Goal: Feedback & Contribution: Leave review/rating

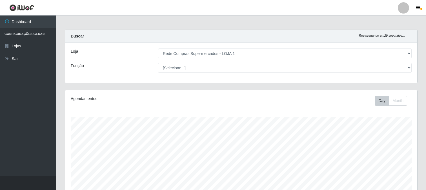
select select "158"
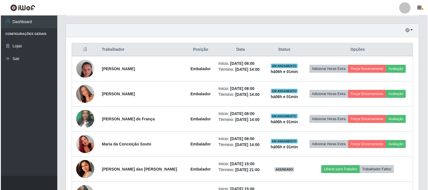
scroll to position [117, 352]
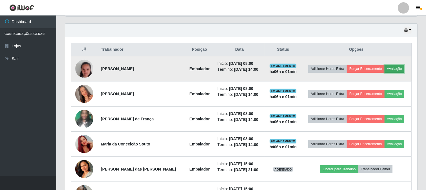
click at [397, 70] on button "Avaliação" at bounding box center [395, 69] width 20 height 8
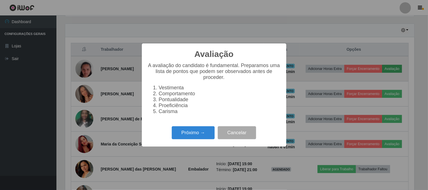
scroll to position [117, 349]
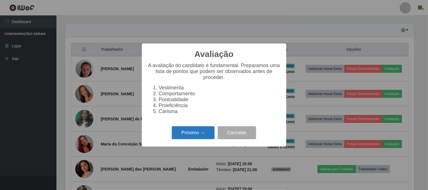
click at [190, 132] on button "Próximo →" at bounding box center [193, 132] width 43 height 13
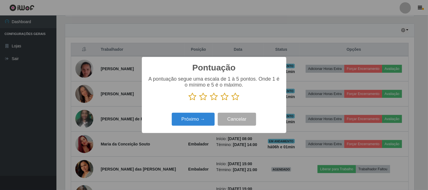
click at [238, 98] on icon at bounding box center [235, 96] width 8 height 8
click at [231, 101] on input "radio" at bounding box center [231, 101] width 0 height 0
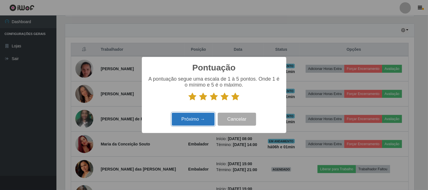
click at [201, 116] on button "Próximo →" at bounding box center [193, 119] width 43 height 13
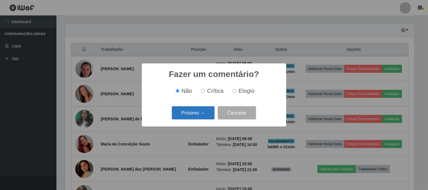
click at [190, 108] on button "Próximo →" at bounding box center [193, 112] width 43 height 13
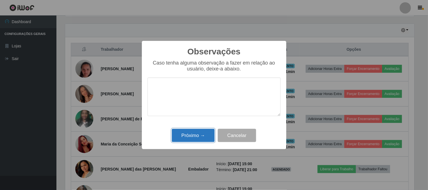
click at [202, 131] on button "Próximo →" at bounding box center [193, 135] width 43 height 13
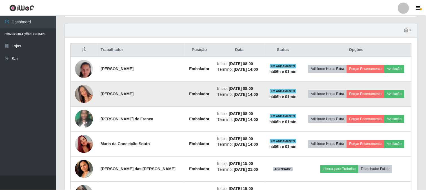
scroll to position [117, 352]
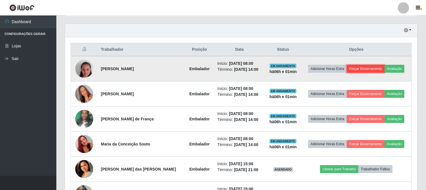
click at [351, 65] on button "Forçar Encerramento" at bounding box center [366, 69] width 38 height 8
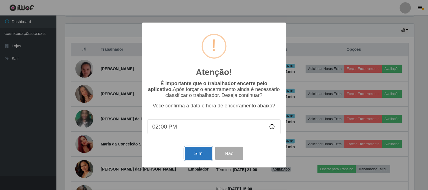
click at [201, 149] on button "Sim" at bounding box center [198, 153] width 27 height 13
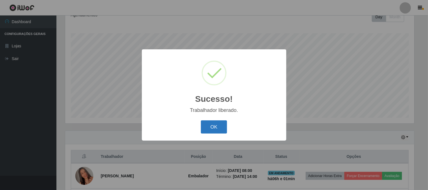
click at [222, 127] on button "OK" at bounding box center [214, 126] width 26 height 13
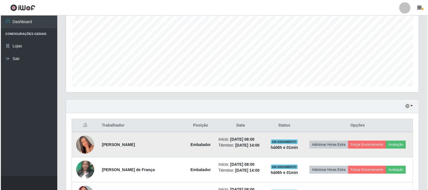
scroll to position [147, 0]
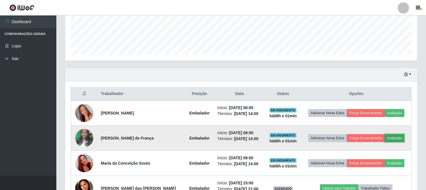
click at [387, 136] on button "Avaliação" at bounding box center [395, 138] width 20 height 8
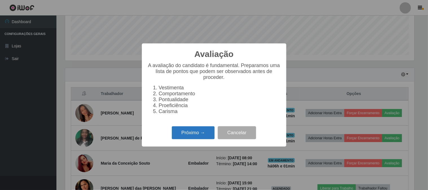
click at [182, 132] on button "Próximo →" at bounding box center [193, 132] width 43 height 13
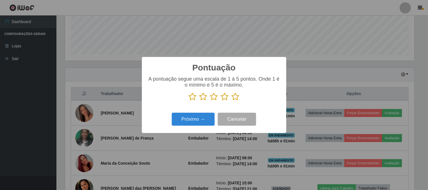
click at [238, 99] on icon at bounding box center [235, 96] width 8 height 8
click at [231, 101] on input "radio" at bounding box center [231, 101] width 0 height 0
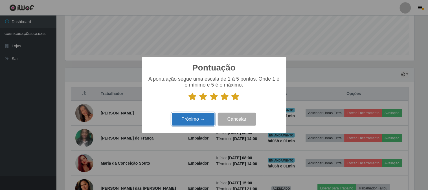
click at [186, 122] on button "Próximo →" at bounding box center [193, 119] width 43 height 13
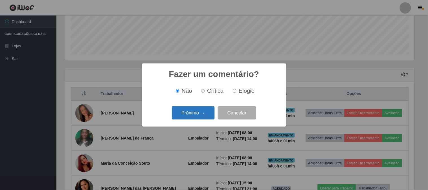
click at [191, 117] on button "Próximo →" at bounding box center [193, 112] width 43 height 13
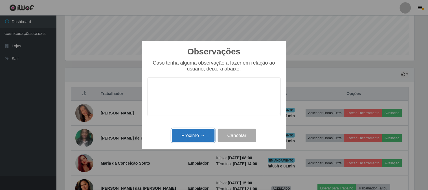
click at [193, 134] on button "Próximo →" at bounding box center [193, 135] width 43 height 13
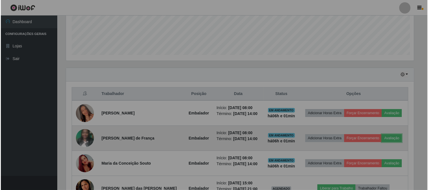
scroll to position [117, 352]
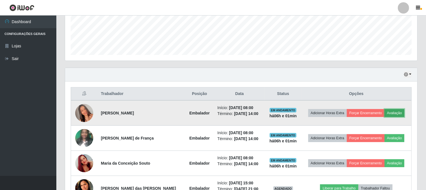
click at [385, 113] on button "Avaliação" at bounding box center [395, 113] width 20 height 8
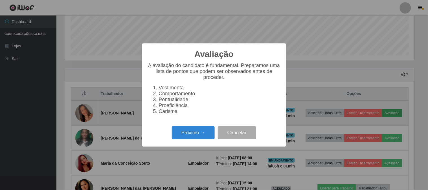
scroll to position [117, 349]
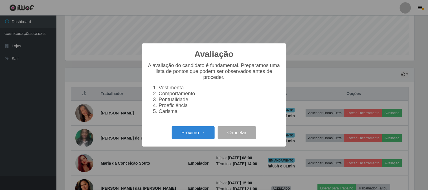
click at [196, 140] on div "Próximo → Cancelar" at bounding box center [213, 133] width 133 height 16
click at [198, 135] on button "Próximo →" at bounding box center [193, 132] width 43 height 13
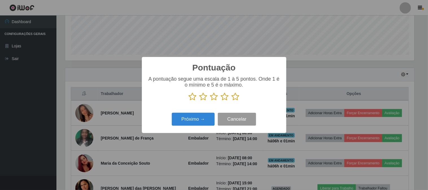
scroll to position [281782, 281550]
click at [238, 98] on icon at bounding box center [235, 96] width 8 height 8
click at [231, 101] on input "radio" at bounding box center [231, 101] width 0 height 0
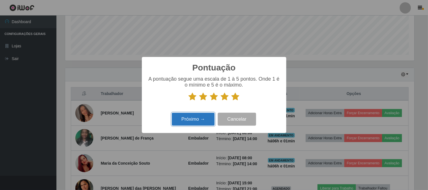
click at [209, 117] on button "Próximo →" at bounding box center [193, 119] width 43 height 13
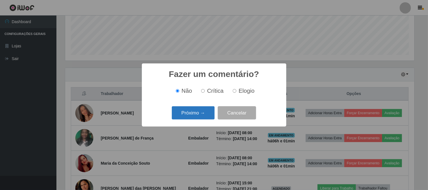
click at [209, 116] on button "Próximo →" at bounding box center [193, 112] width 43 height 13
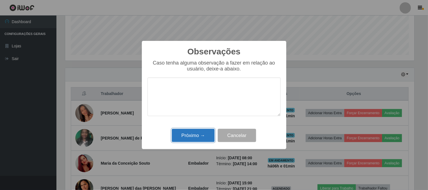
click at [204, 133] on button "Próximo →" at bounding box center [193, 135] width 43 height 13
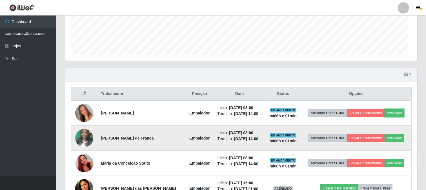
scroll to position [0, 0]
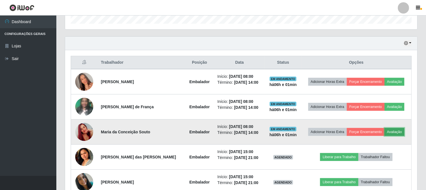
click at [394, 130] on button "Avaliação" at bounding box center [395, 132] width 20 height 8
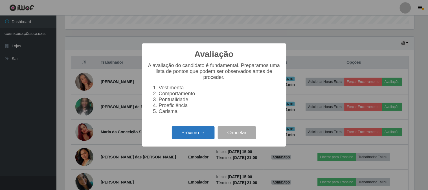
click at [175, 129] on button "Próximo →" at bounding box center [193, 132] width 43 height 13
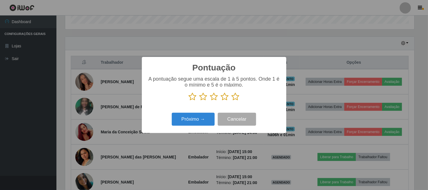
click at [235, 99] on icon at bounding box center [235, 96] width 8 height 8
click at [231, 101] on input "radio" at bounding box center [231, 101] width 0 height 0
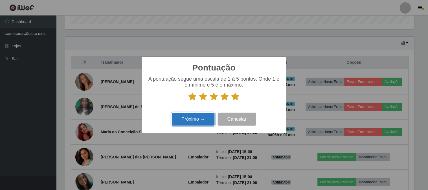
click at [208, 116] on button "Próximo →" at bounding box center [193, 119] width 43 height 13
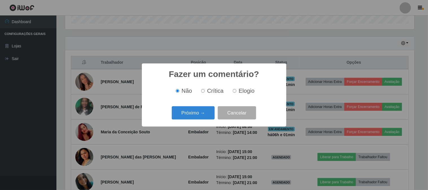
click at [208, 116] on button "Próximo →" at bounding box center [193, 112] width 43 height 13
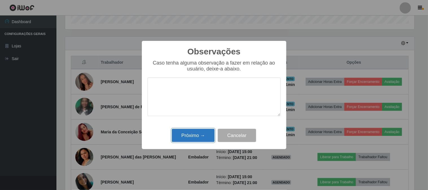
click at [202, 133] on button "Próximo →" at bounding box center [193, 135] width 43 height 13
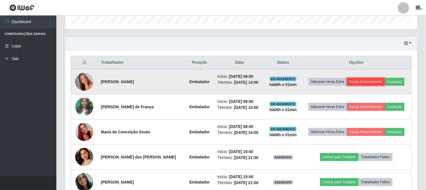
click at [356, 81] on button "Forçar Encerramento" at bounding box center [366, 82] width 38 height 8
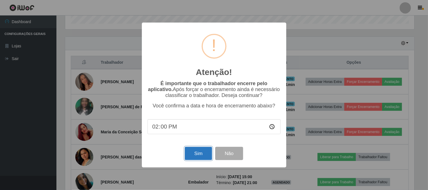
click at [205, 148] on button "Sim" at bounding box center [198, 153] width 27 height 13
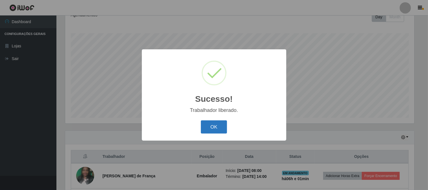
click at [215, 122] on button "OK" at bounding box center [214, 126] width 26 height 13
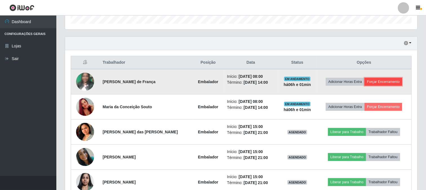
click at [370, 84] on button "Forçar Encerramento" at bounding box center [384, 82] width 38 height 8
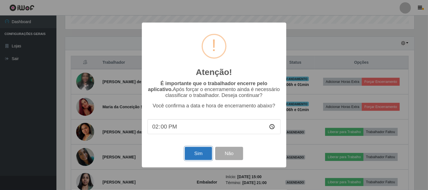
click at [204, 157] on button "Sim" at bounding box center [198, 153] width 27 height 13
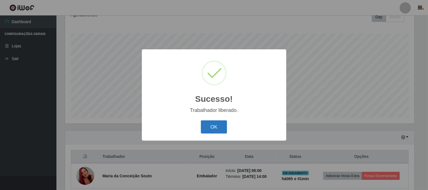
click at [222, 122] on button "OK" at bounding box center [214, 126] width 26 height 13
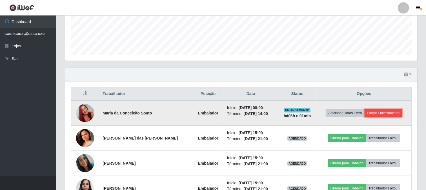
click at [379, 111] on button "Forçar Encerramento" at bounding box center [384, 113] width 38 height 8
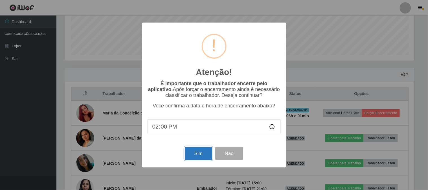
click at [196, 153] on button "Sim" at bounding box center [198, 153] width 27 height 13
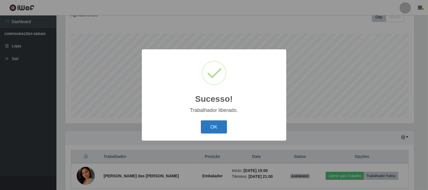
click at [224, 123] on button "OK" at bounding box center [214, 126] width 26 height 13
